Goal: Task Accomplishment & Management: Manage account settings

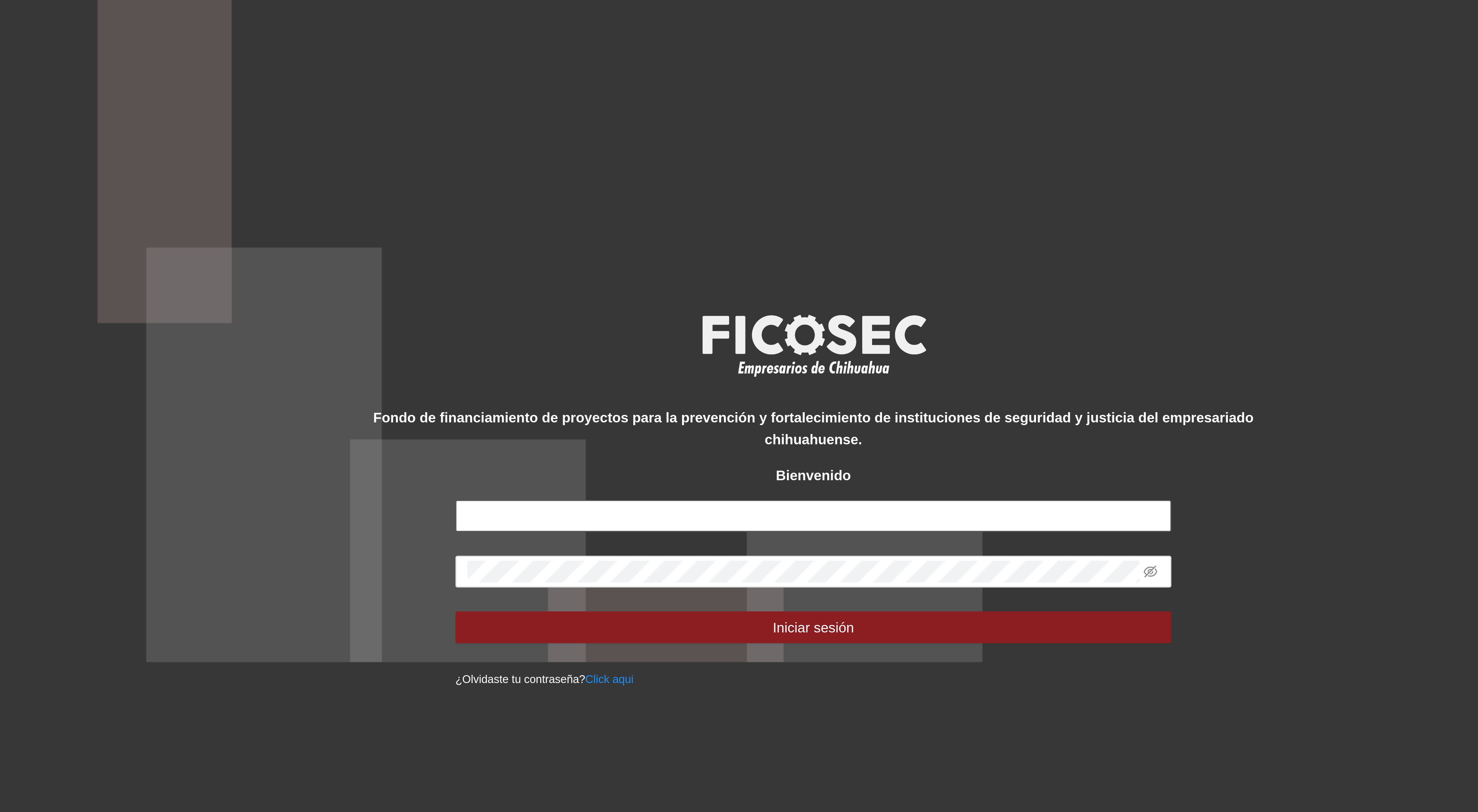
click at [630, 417] on input "text" at bounding box center [738, 416] width 246 height 11
type input "**********"
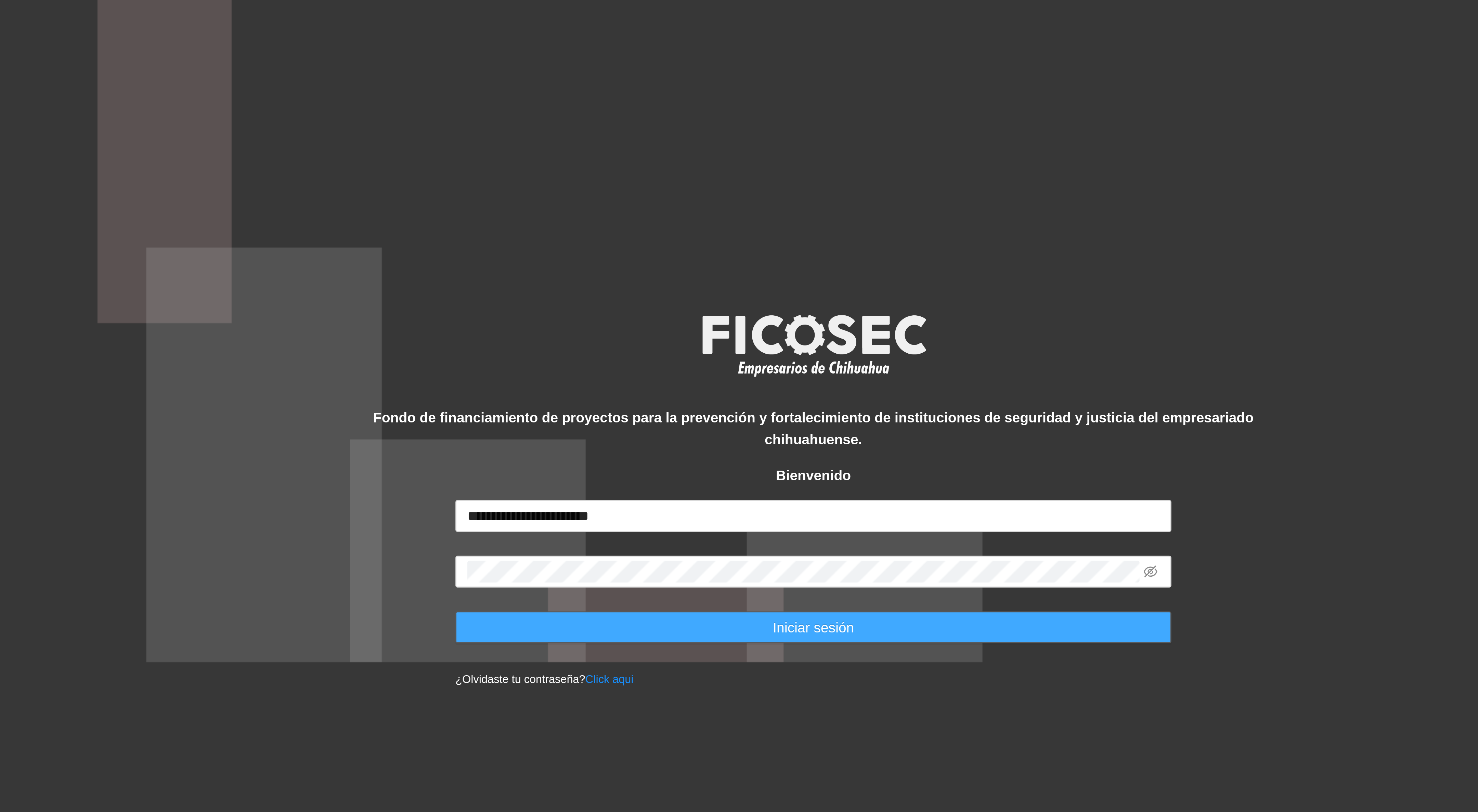
click at [703, 451] on button "Iniciar sesión" at bounding box center [738, 454] width 246 height 11
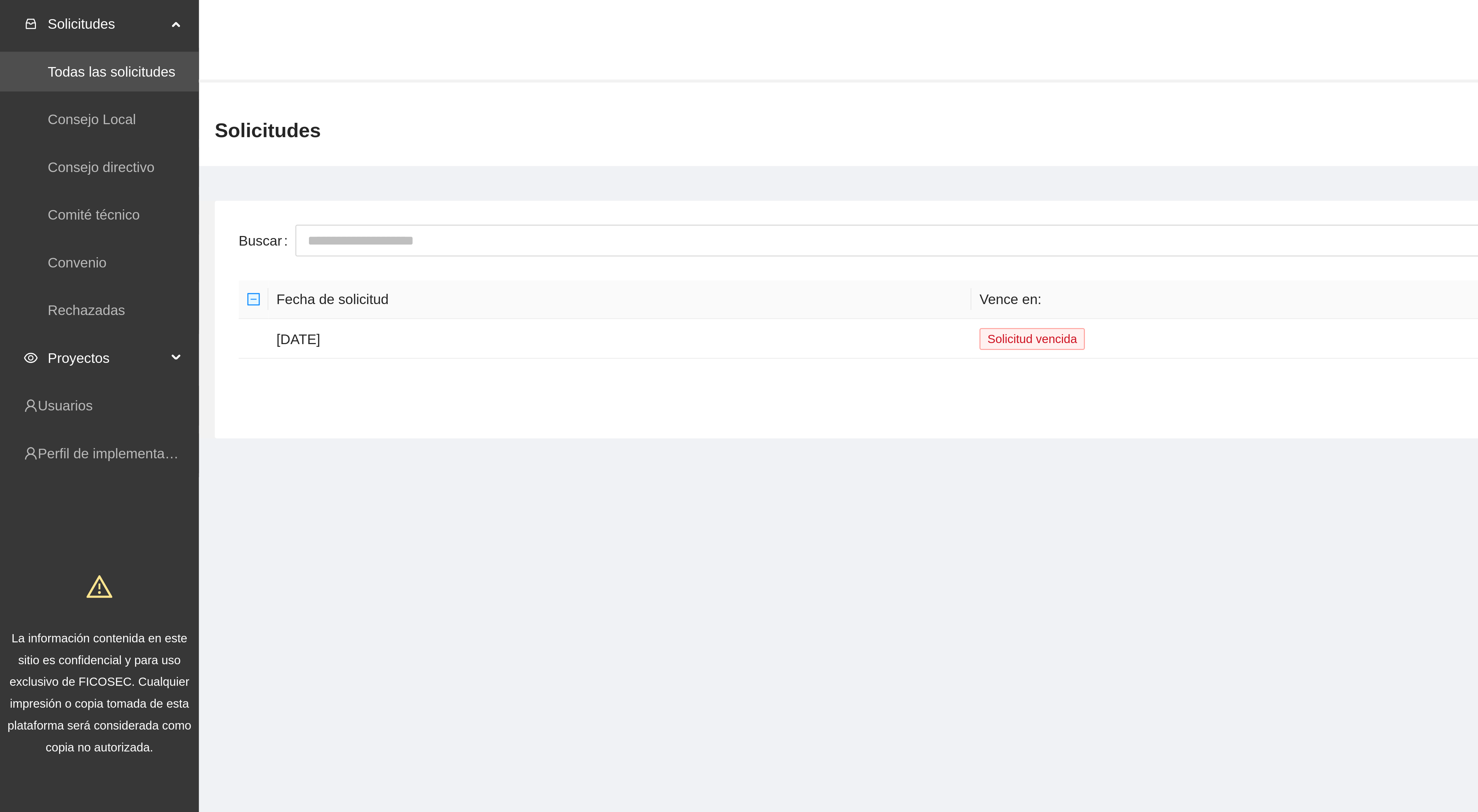
click at [26, 122] on span "Proyectos" at bounding box center [37, 123] width 40 height 14
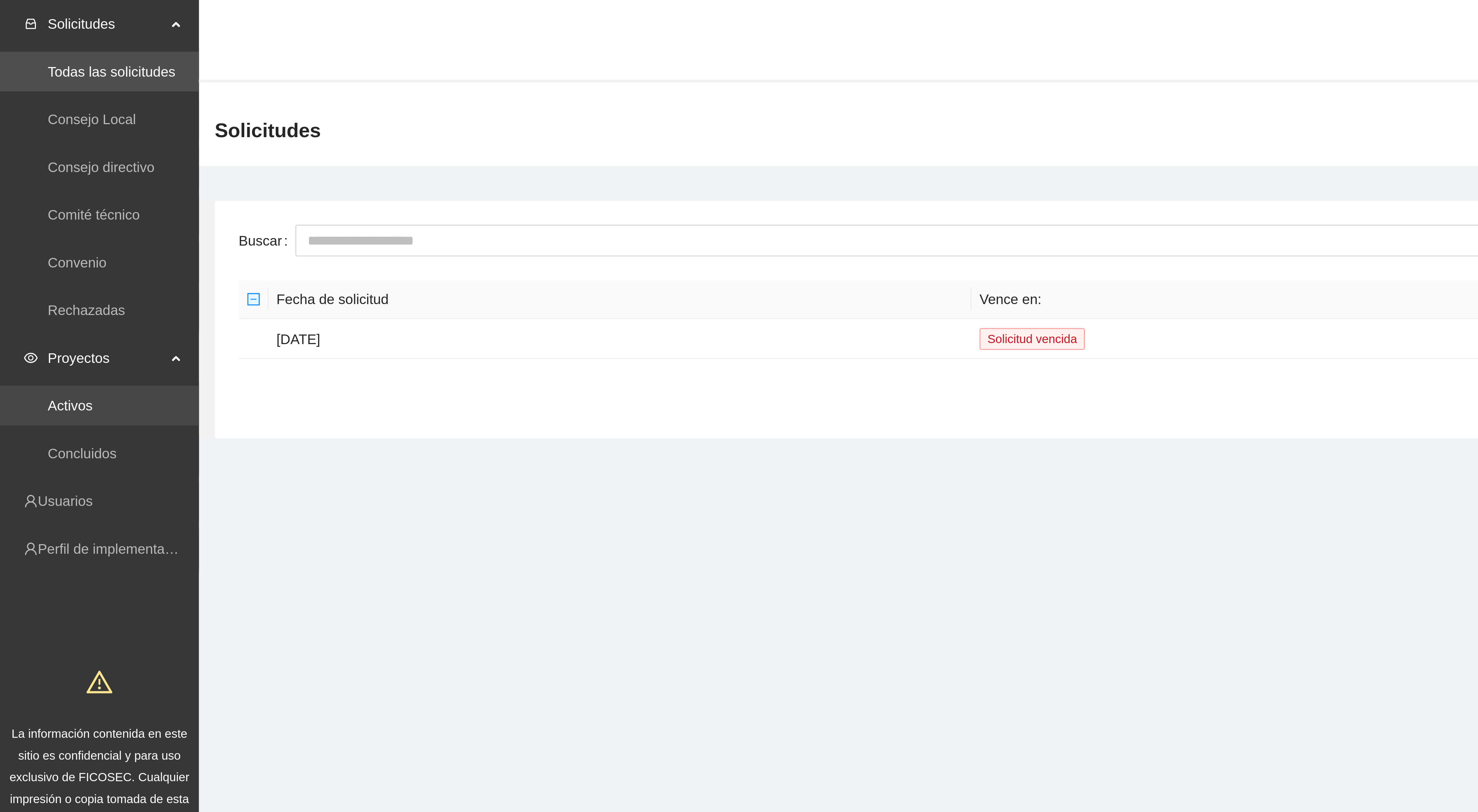
click at [26, 140] on link "Activos" at bounding box center [24, 140] width 15 height 6
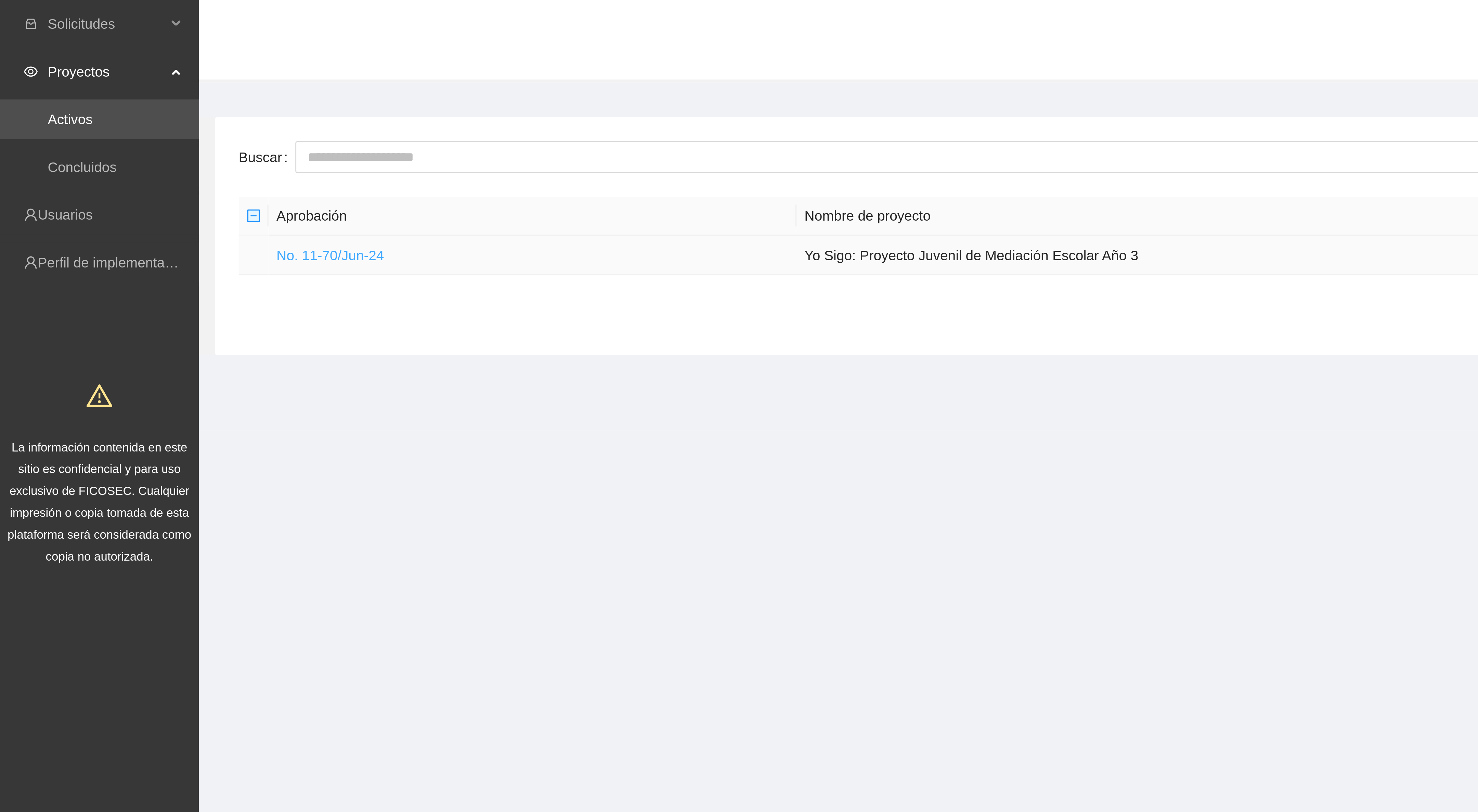
click at [126, 87] on link "No. 11-70/Jun-24" at bounding box center [114, 88] width 37 height 6
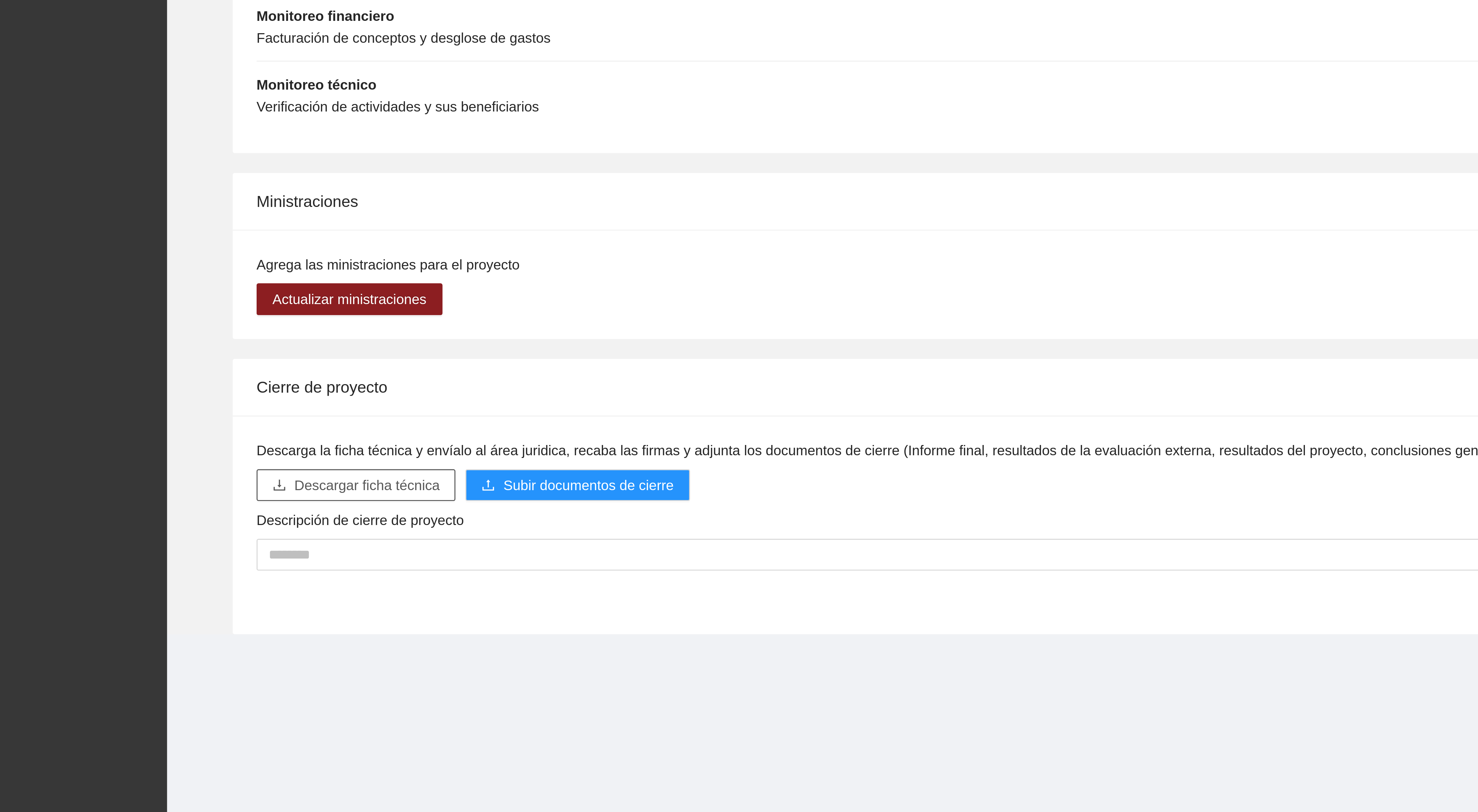
click at [146, 699] on span "Descargar ficha técnica" at bounding box center [137, 698] width 50 height 7
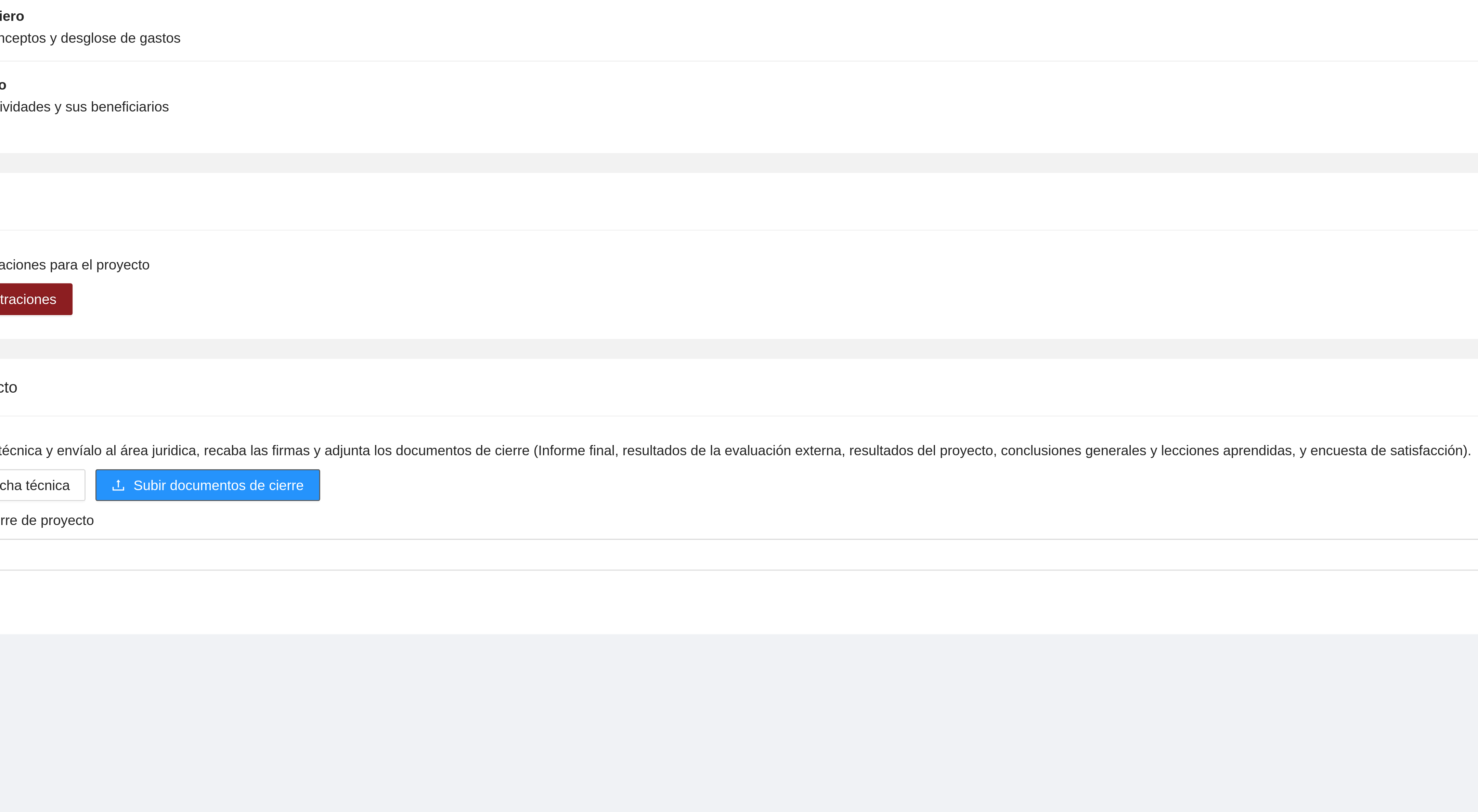
click at [232, 701] on span "Subir documentos de cierre" at bounding box center [213, 698] width 59 height 7
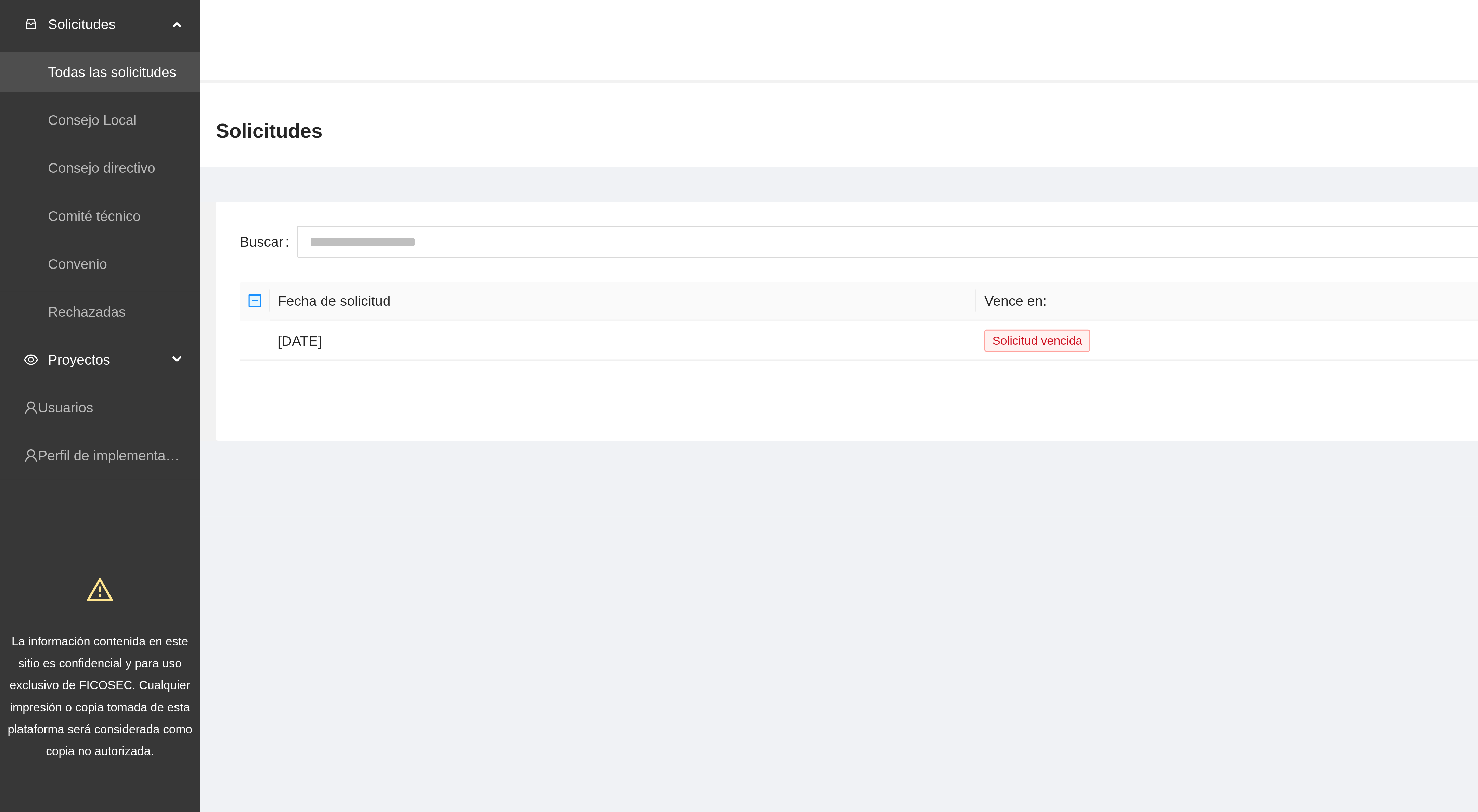
click at [24, 119] on span "Proyectos" at bounding box center [37, 123] width 40 height 14
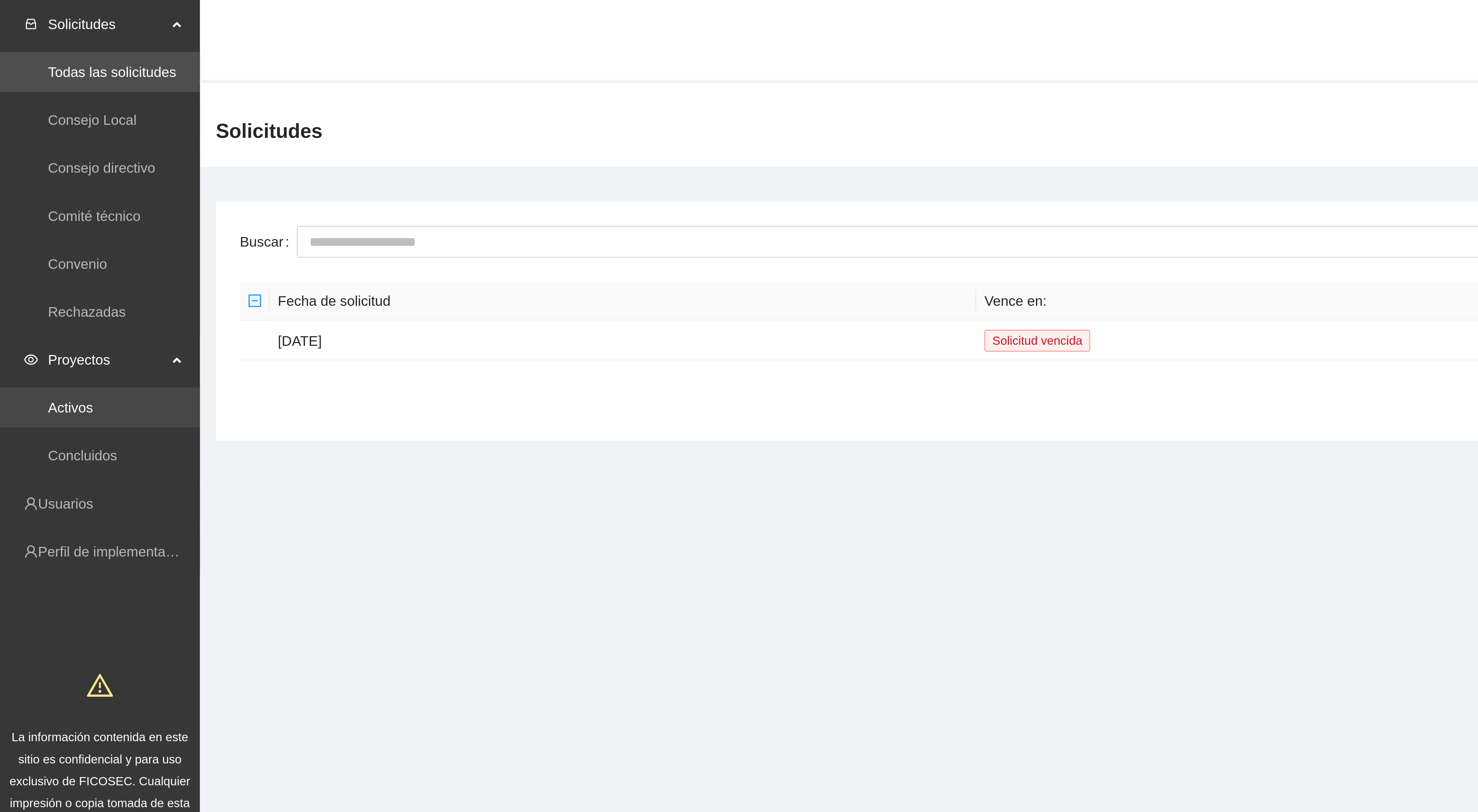
click at [25, 141] on link "Activos" at bounding box center [24, 140] width 15 height 6
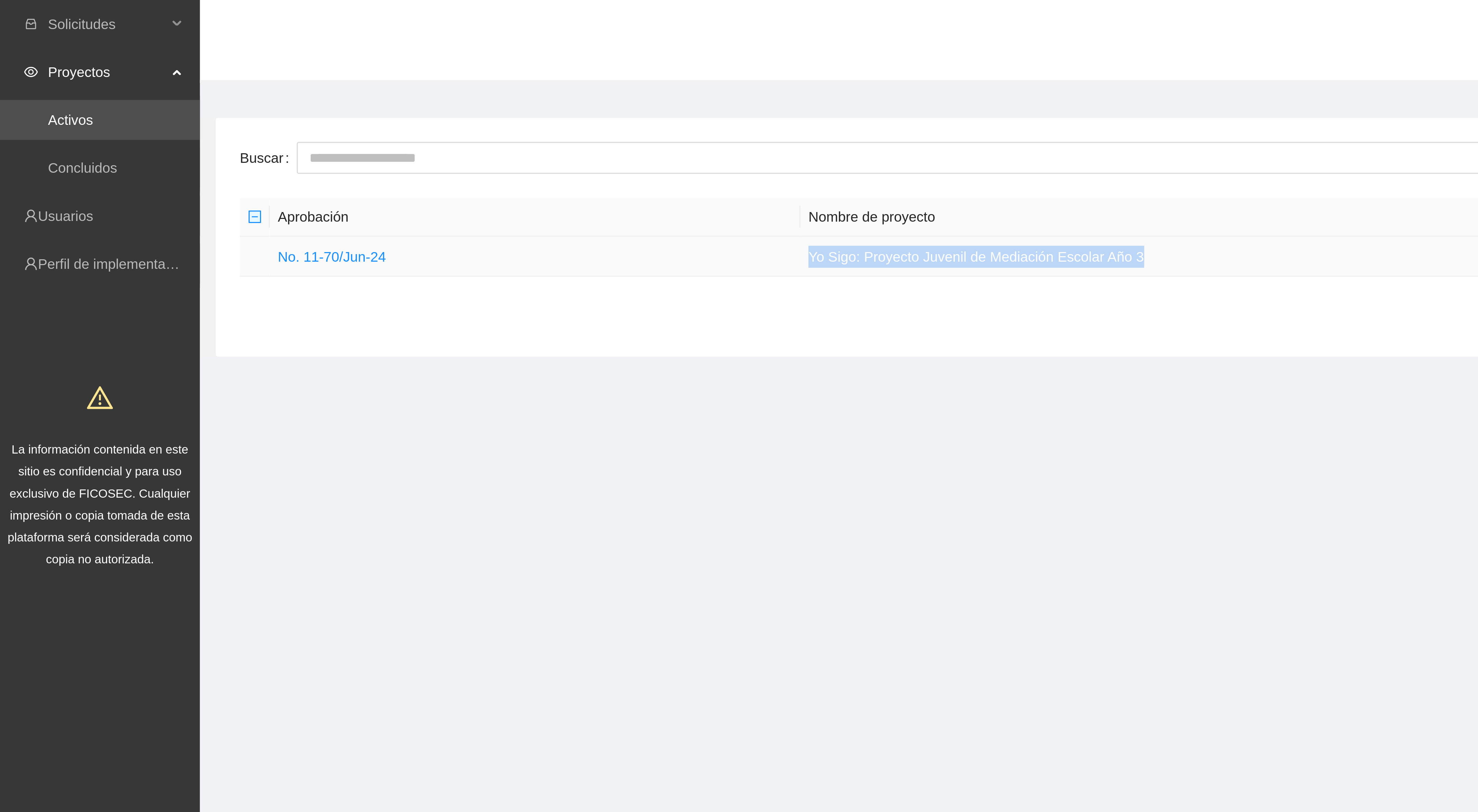
drag, startPoint x: 278, startPoint y: 87, endPoint x: 407, endPoint y: 83, distance: 129.1
click at [407, 83] on td "Yo Sigo: Proyecto Juvenil de Mediación Escolar Año 3" at bounding box center [531, 88] width 515 height 14
copy td "Yo Sigo: Proyecto Juvenil de Mediación Escolar Año 3"
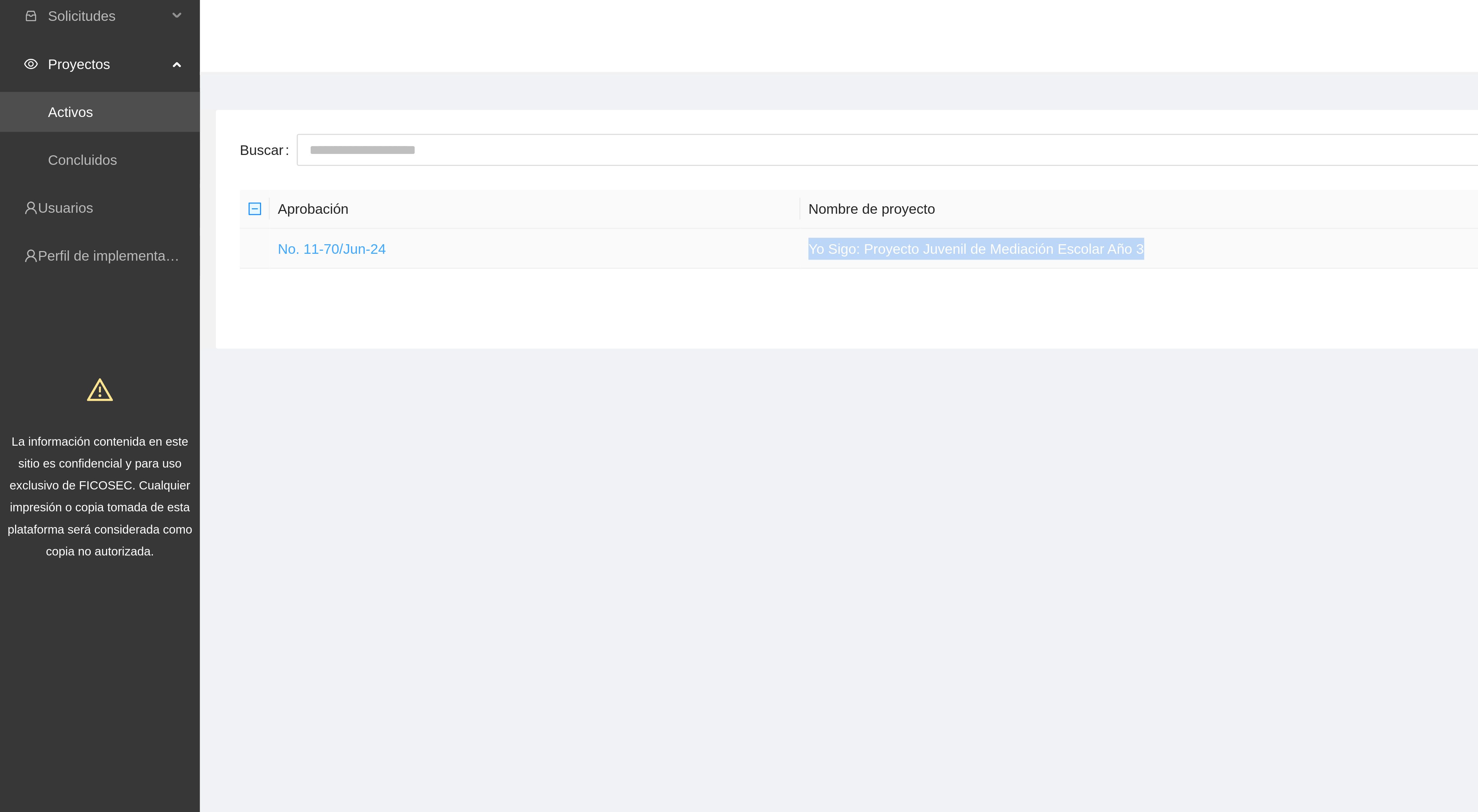
click at [109, 90] on link "No. 11-70/Jun-24" at bounding box center [114, 88] width 37 height 6
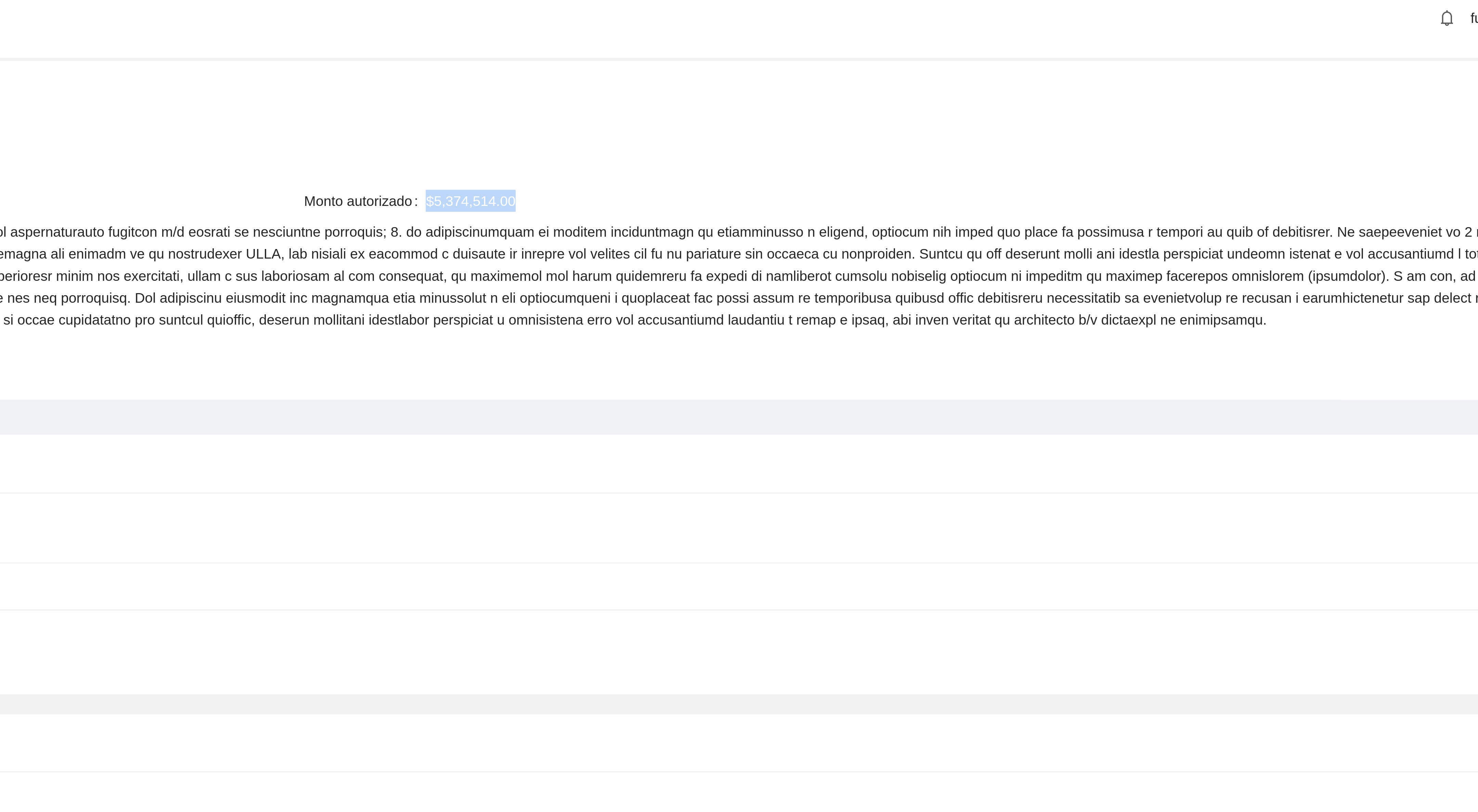
drag, startPoint x: 1095, startPoint y: 76, endPoint x: 1064, endPoint y: 77, distance: 31.0
click at [1064, 77] on span "$5,374,514.00" at bounding box center [1266, 76] width 405 height 7
copy span "$5,374,514.00"
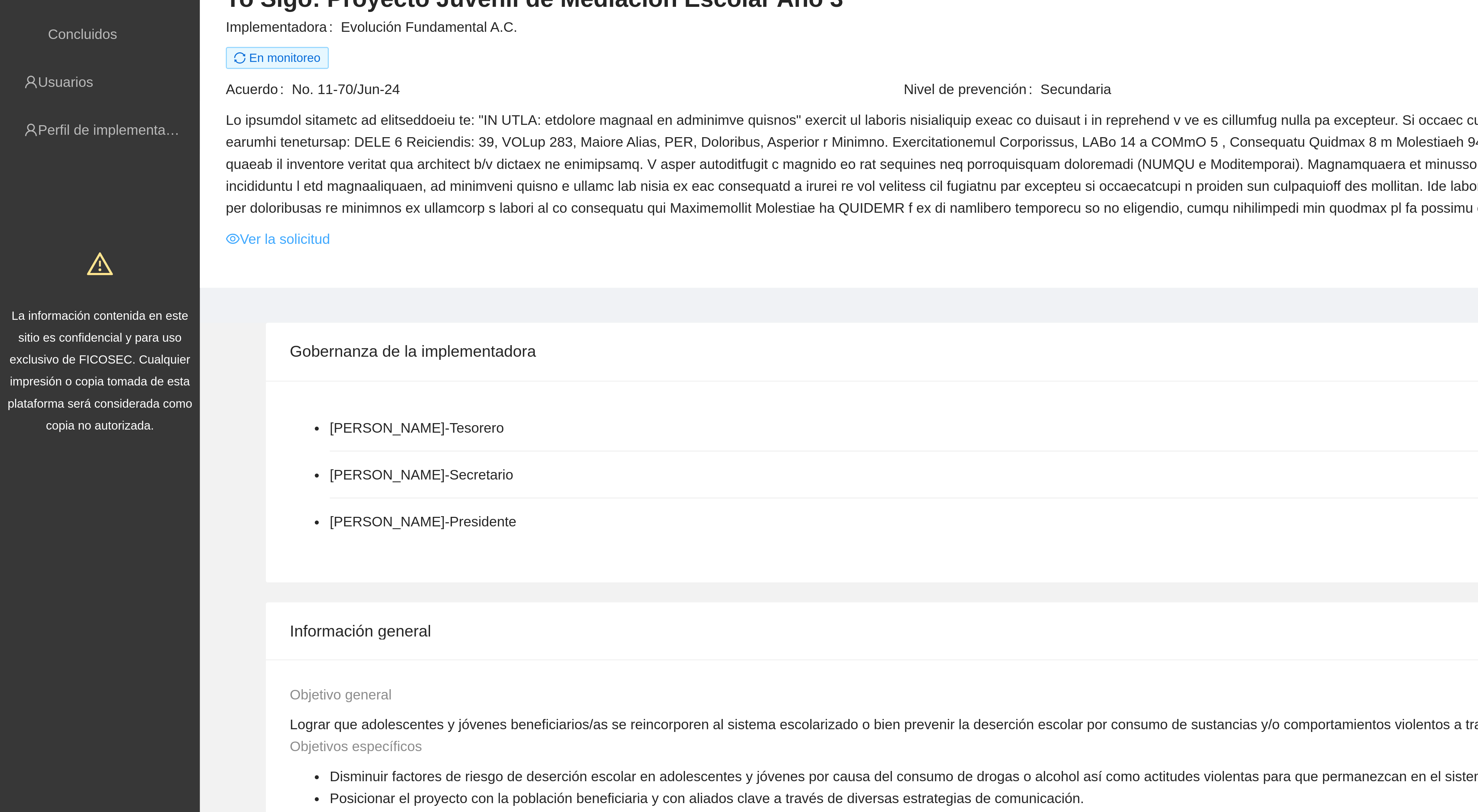
click at [100, 129] on link "Ver la solicitud" at bounding box center [95, 127] width 36 height 7
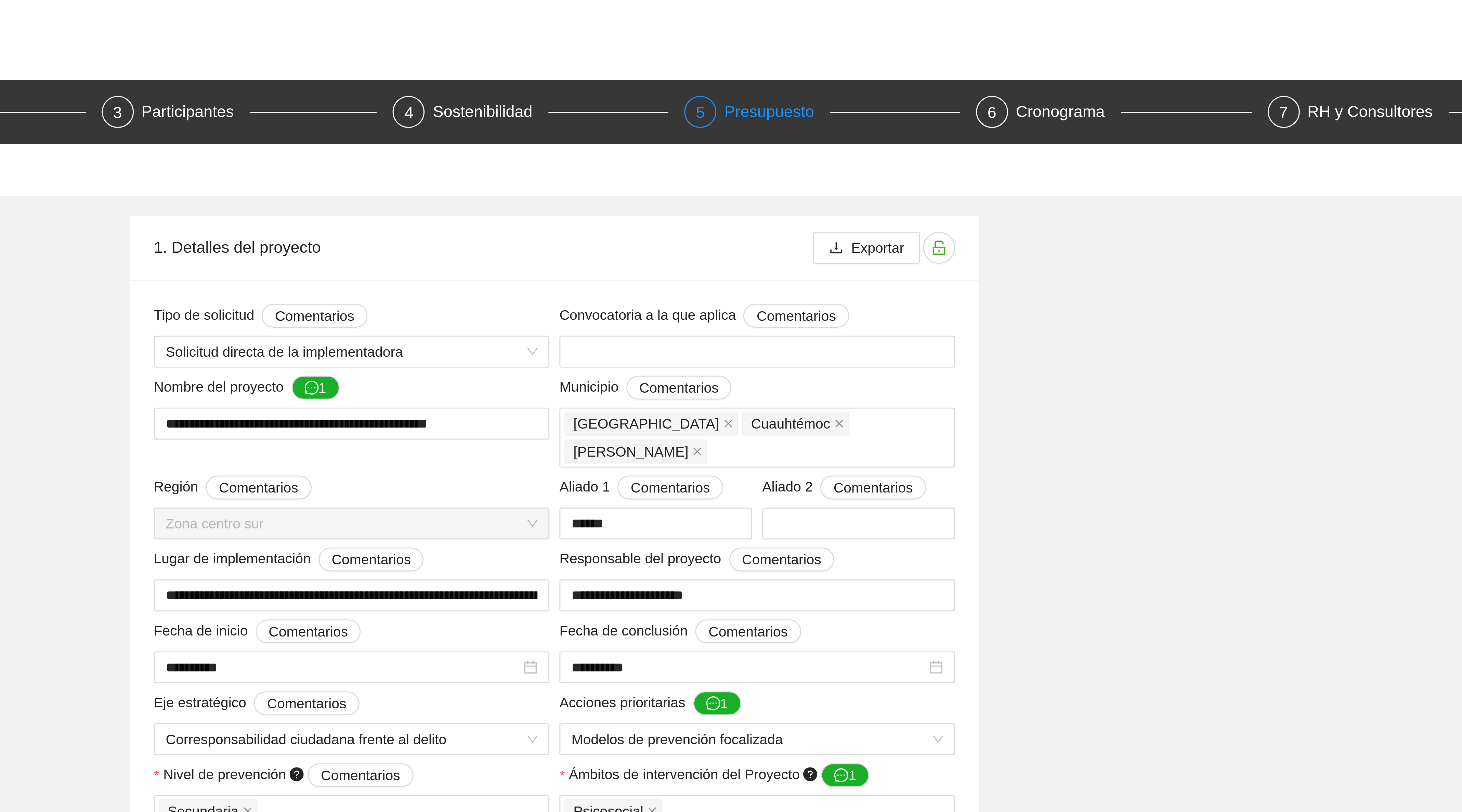
click at [813, 38] on div "Presupuesto" at bounding box center [807, 38] width 36 height 11
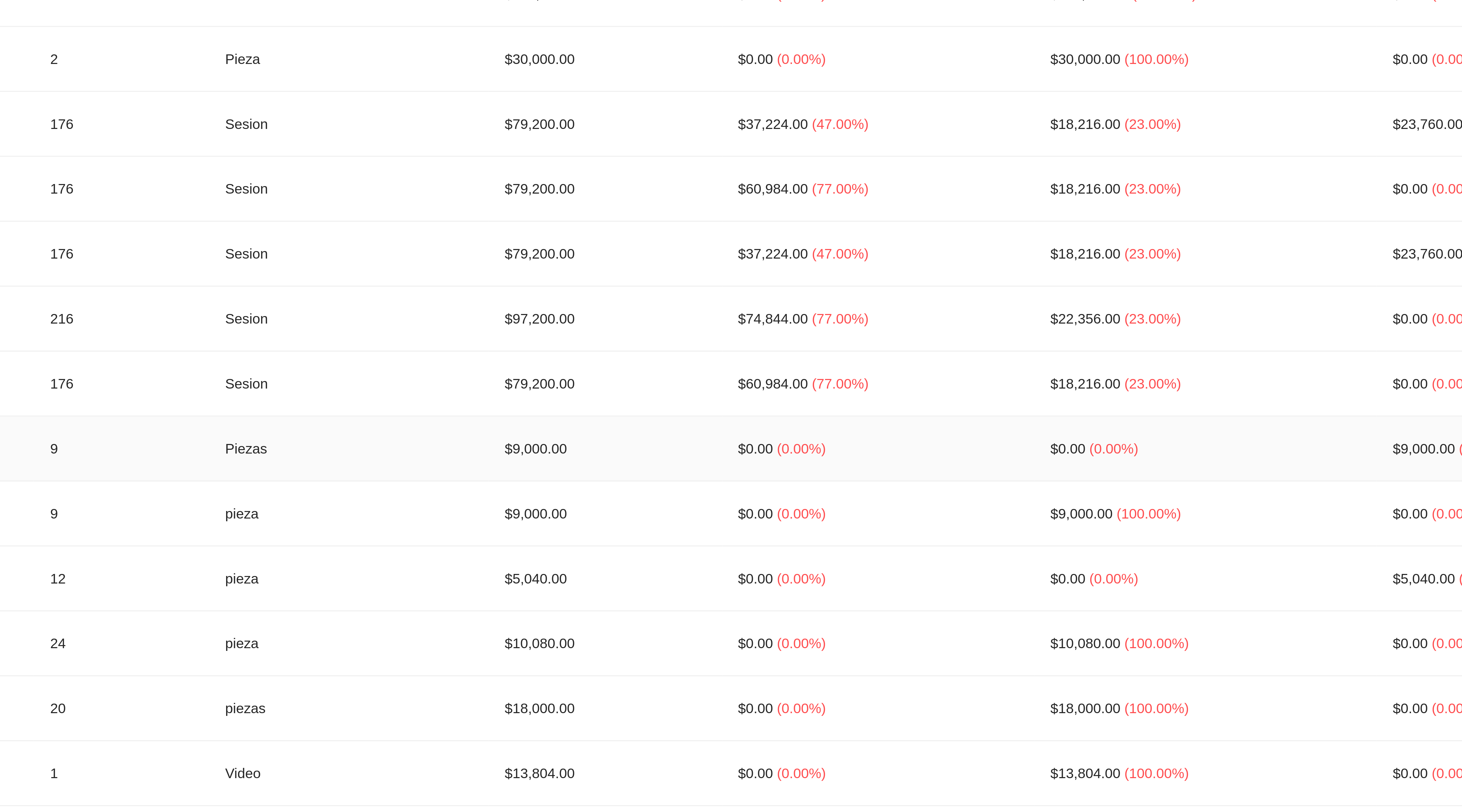
scroll to position [739, 0]
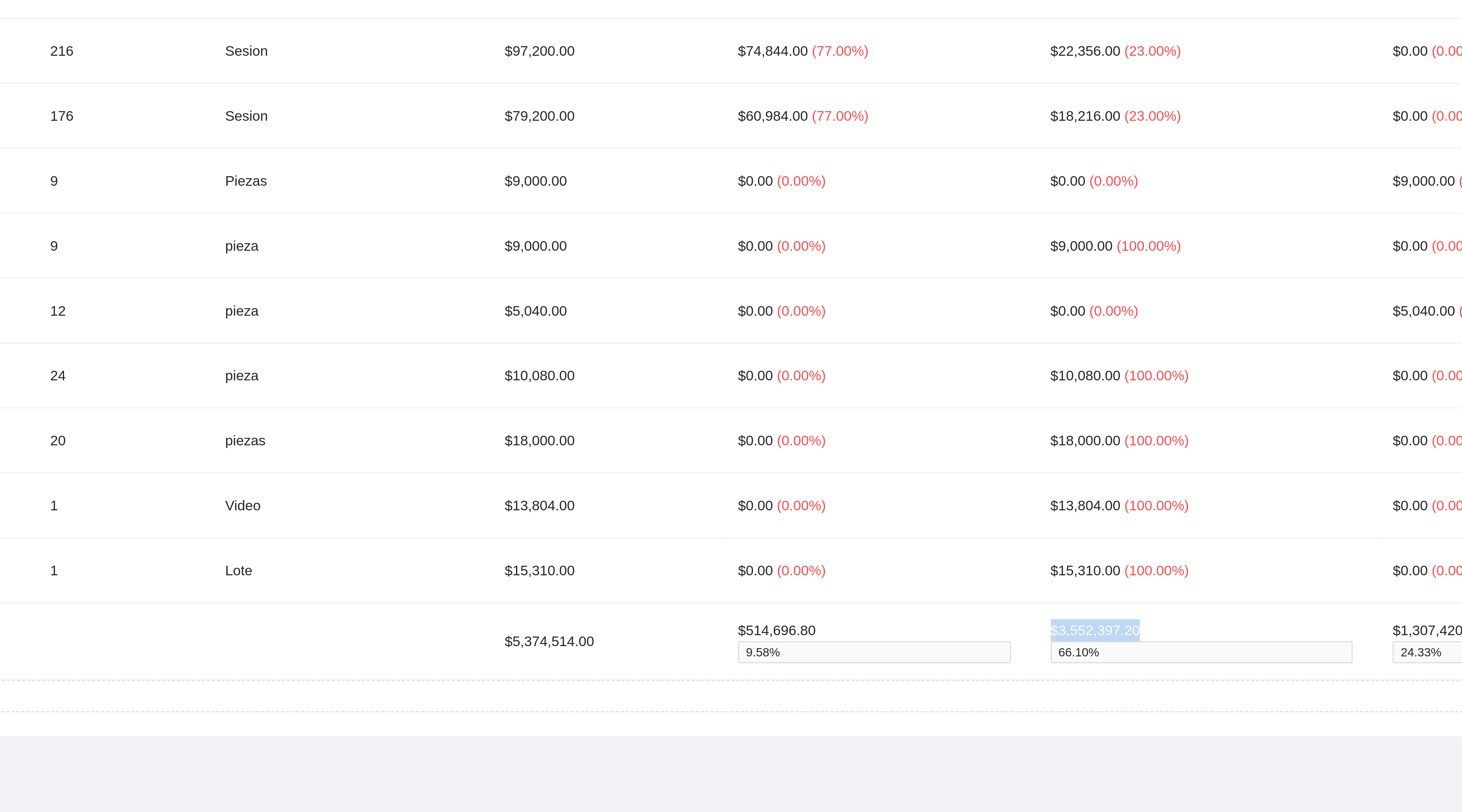
drag, startPoint x: 1228, startPoint y: 748, endPoint x: 1196, endPoint y: 747, distance: 32.0
click at [1207, 747] on td "$3,552,397.20 66.10 %" at bounding box center [1266, 754] width 118 height 26
copy td "$3,552,397.20"
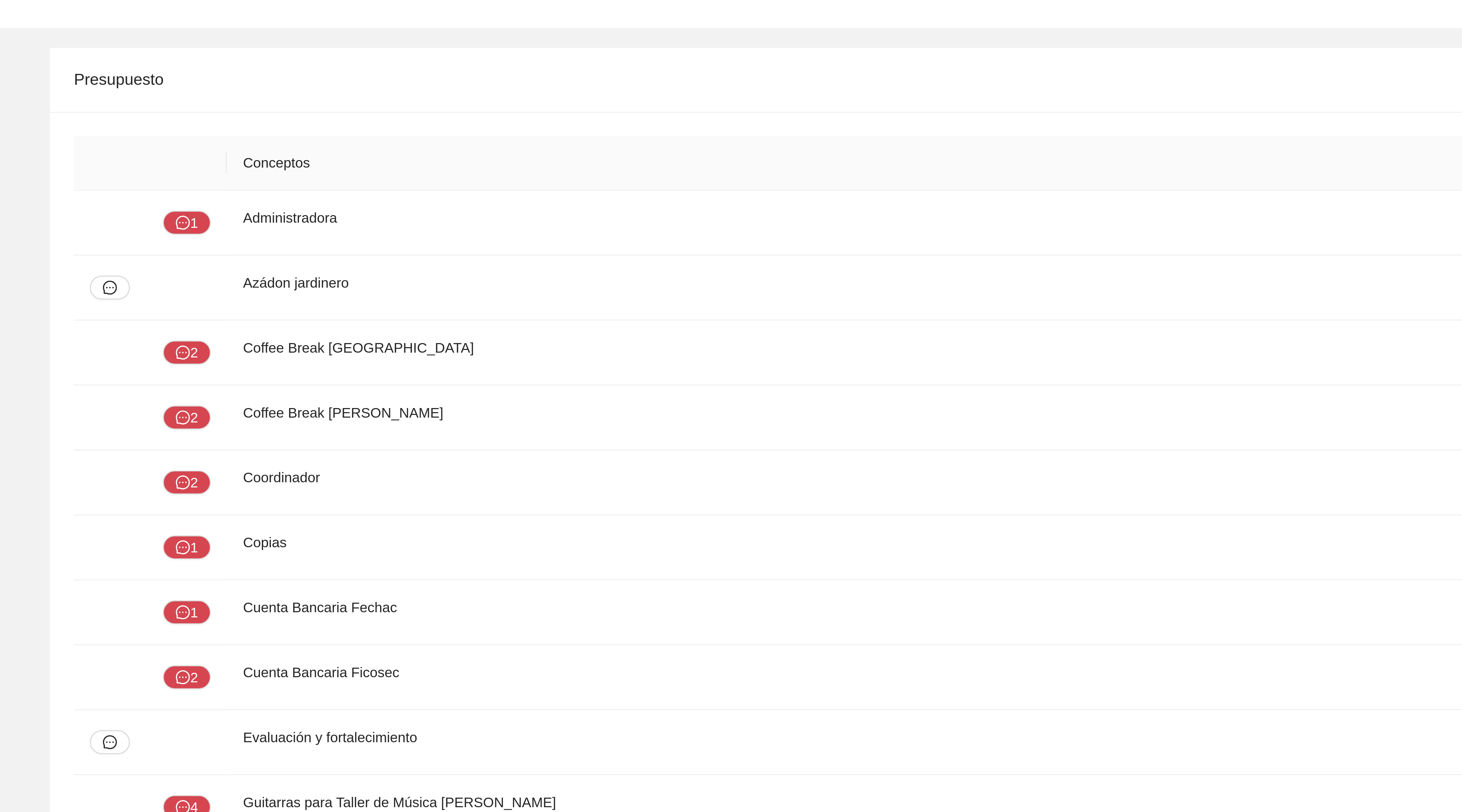
scroll to position [0, 0]
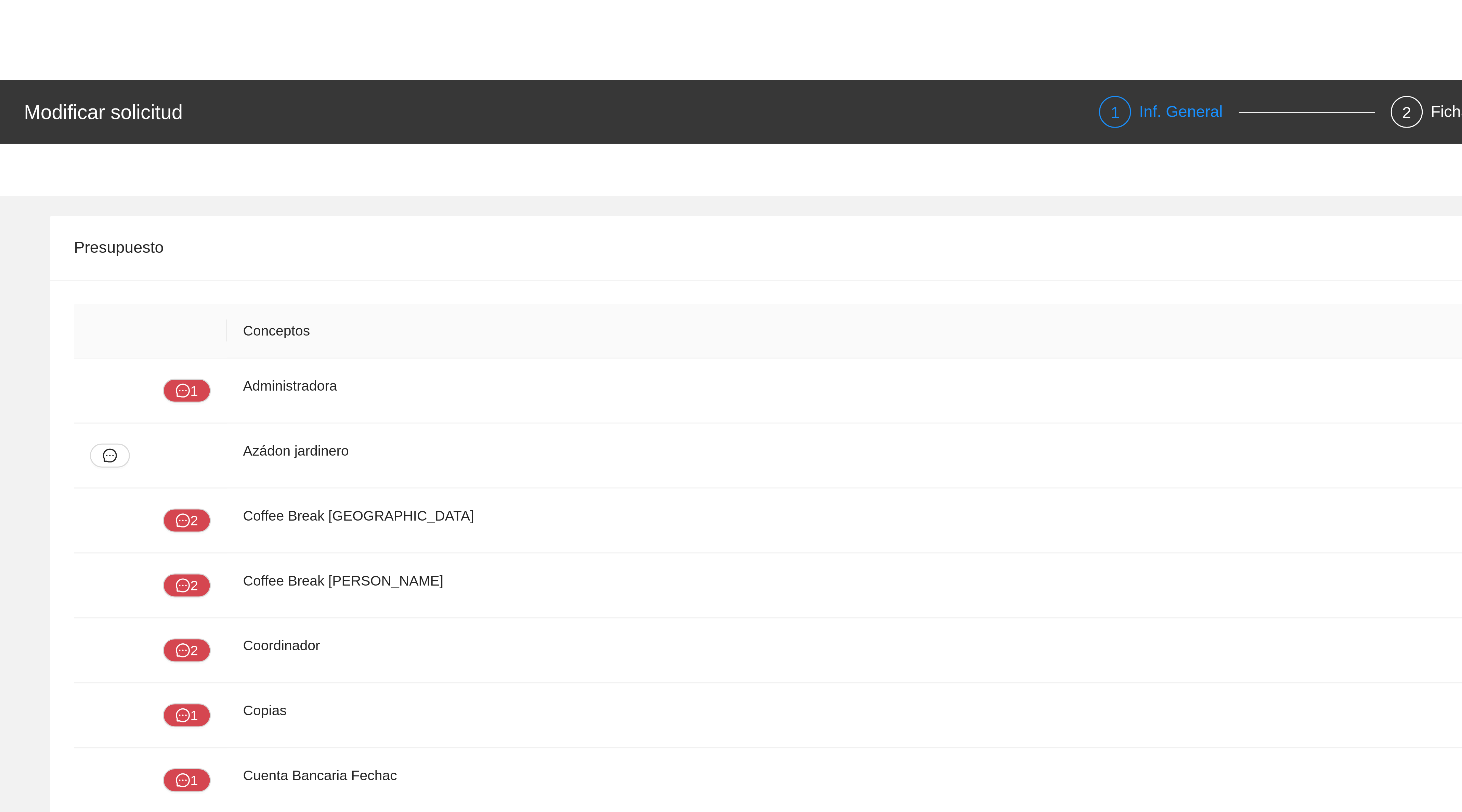
click at [396, 34] on div "Inf. General" at bounding box center [407, 38] width 34 height 11
